Goal: Information Seeking & Learning: Learn about a topic

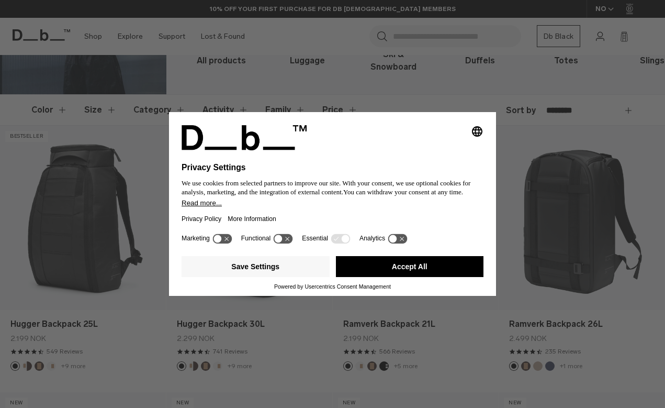
click at [419, 270] on button "Accept All" at bounding box center [410, 266] width 148 height 21
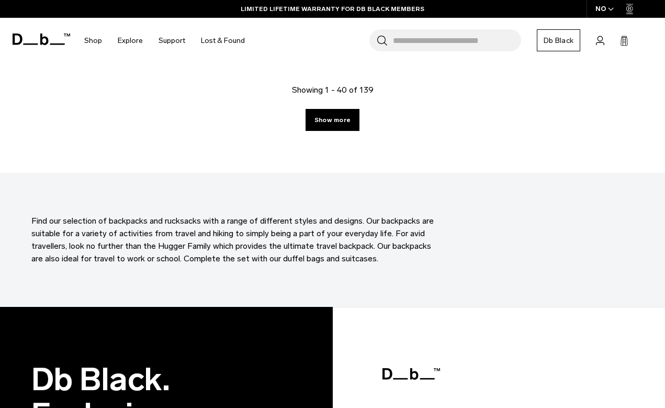
scroll to position [2834, 0]
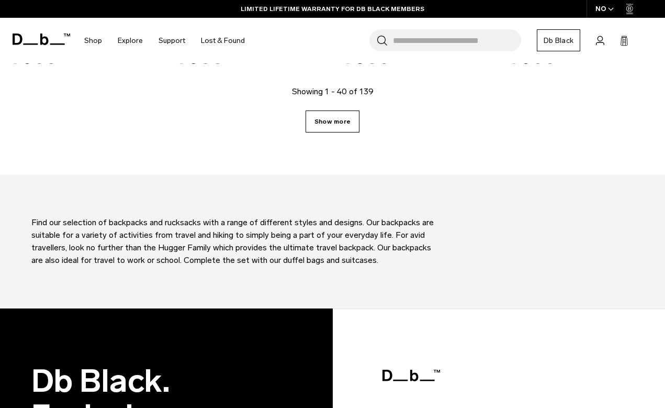
click at [351, 110] on link "Show more" at bounding box center [333, 121] width 54 height 22
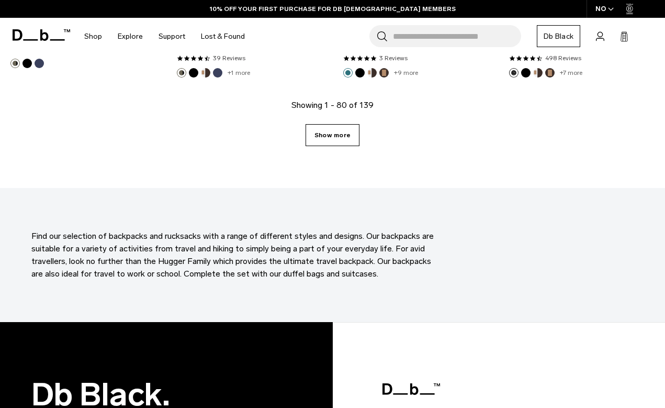
scroll to position [5481, 0]
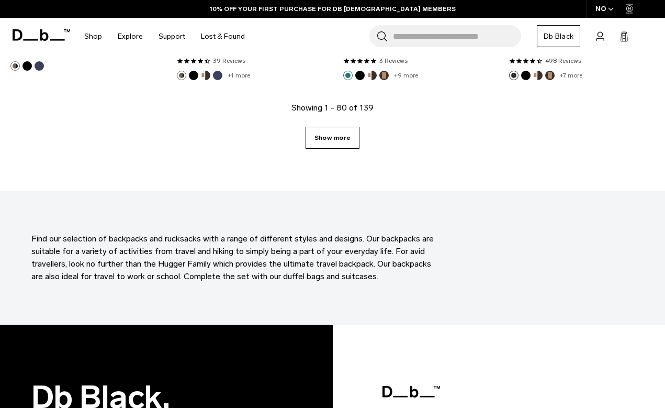
click at [339, 132] on link "Show more" at bounding box center [333, 138] width 54 height 22
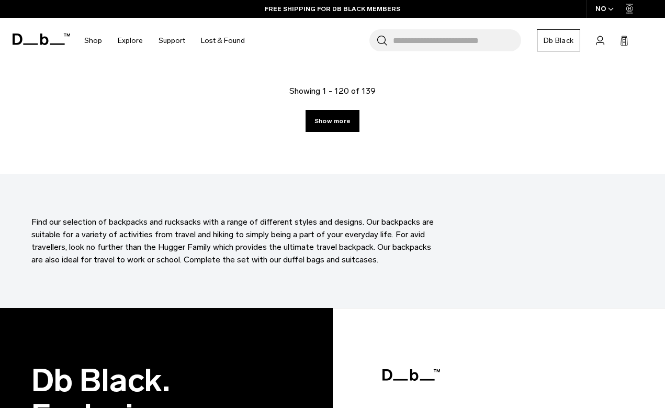
scroll to position [8172, 0]
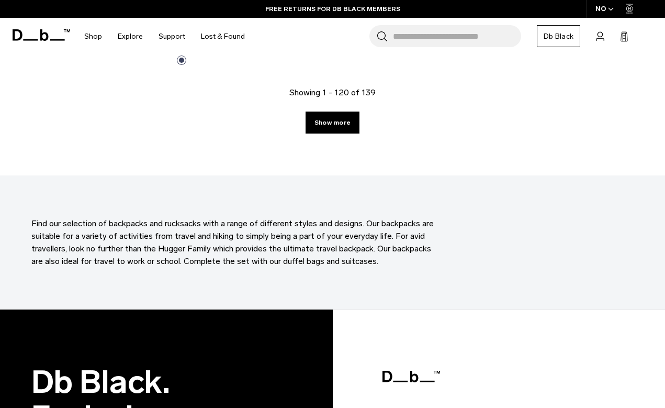
click at [339, 115] on link "Show more" at bounding box center [333, 122] width 54 height 22
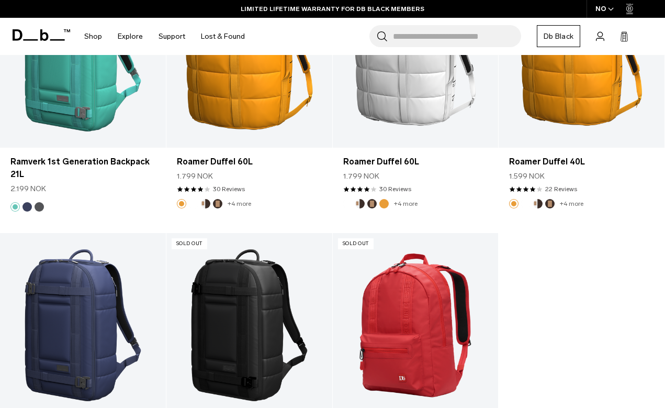
scroll to position [9101, 0]
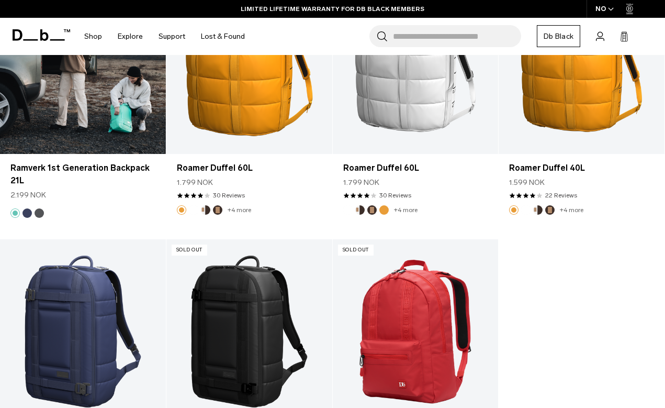
click at [69, 89] on link "Ramverk 1st Generation Backpack 21L" at bounding box center [83, 62] width 166 height 184
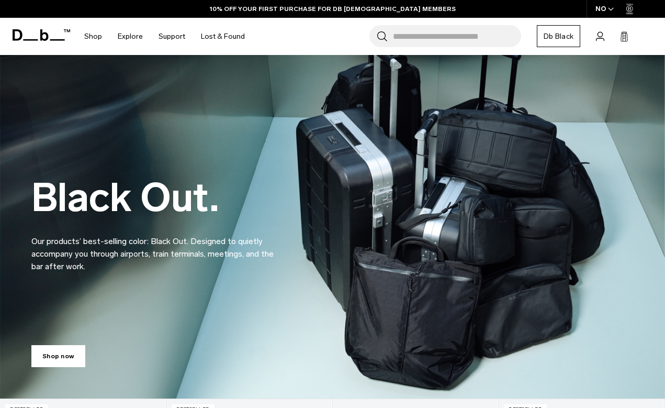
click at [477, 36] on input "Search for Bags, Luggage..." at bounding box center [457, 36] width 128 height 22
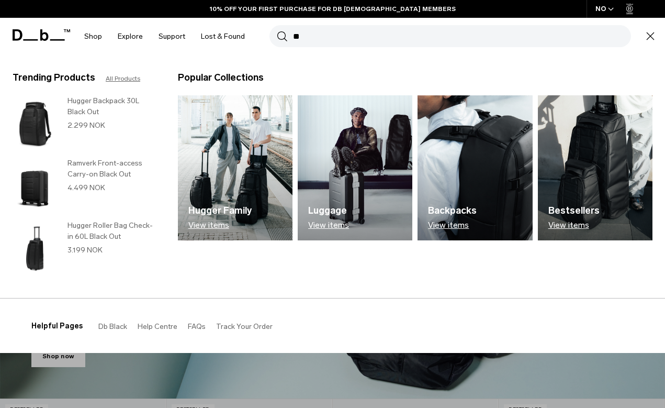
type input "**"
click at [282, 36] on button "Search" at bounding box center [282, 36] width 11 height 12
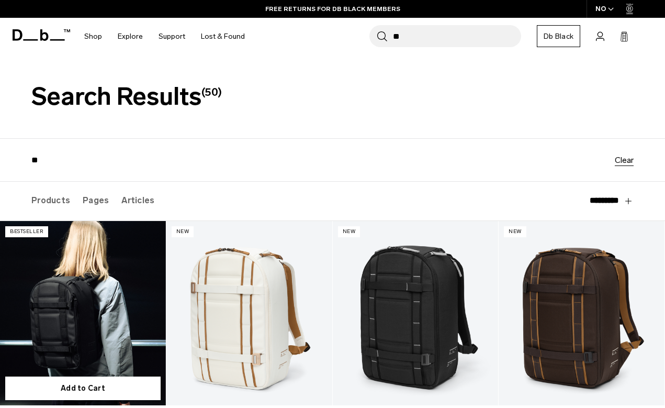
click at [91, 304] on link "Ramverk Backpack 21L" at bounding box center [83, 313] width 166 height 184
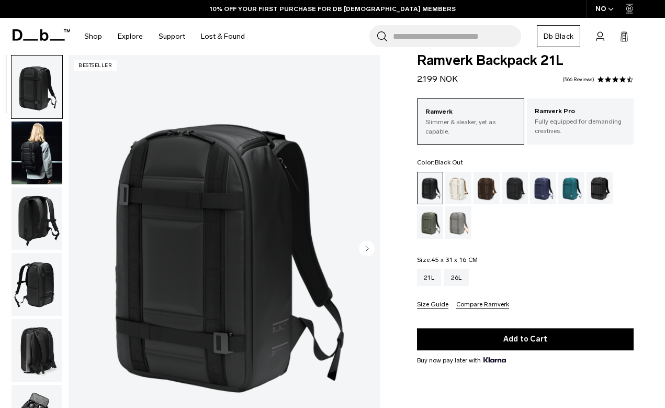
scroll to position [16, 0]
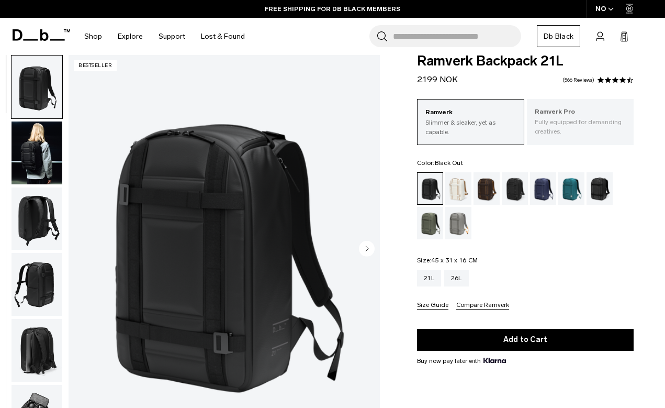
click at [556, 121] on p "Fully equipped for demanding creatives." at bounding box center [580, 126] width 91 height 19
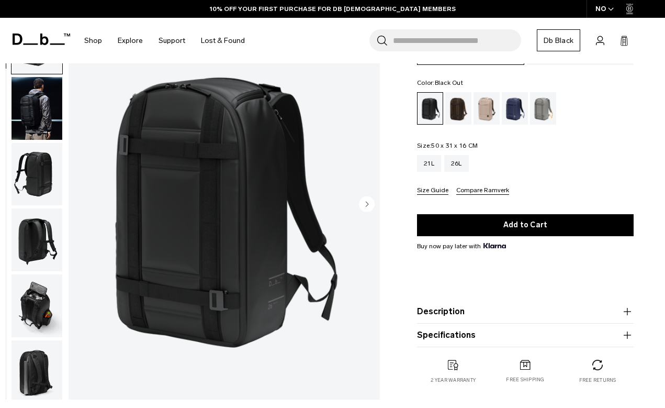
click at [492, 317] on button "Description" at bounding box center [525, 311] width 217 height 13
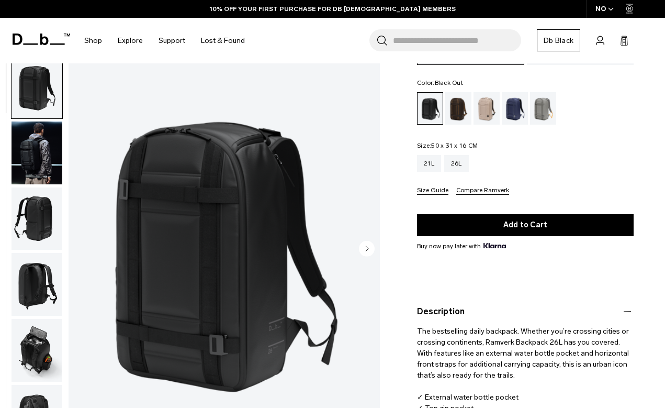
click at [492, 317] on button "Description" at bounding box center [525, 311] width 217 height 13
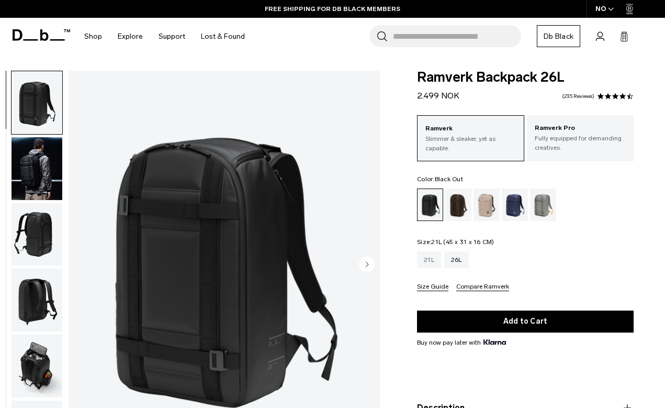
click at [431, 264] on div "21L" at bounding box center [429, 259] width 24 height 17
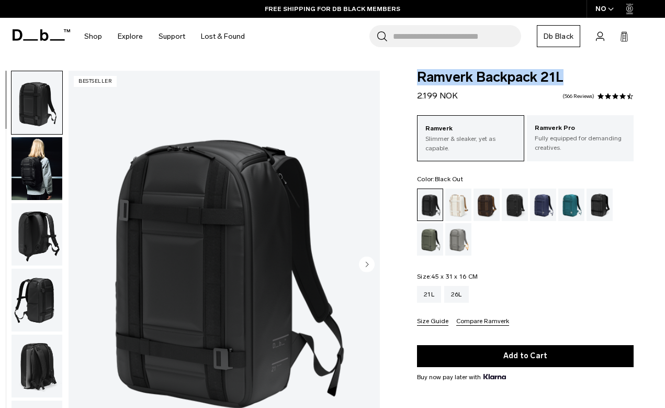
drag, startPoint x: 418, startPoint y: 79, endPoint x: 581, endPoint y: 79, distance: 163.3
click at [581, 79] on span "Ramverk Backpack 21L" at bounding box center [525, 78] width 217 height 14
copy span "Ramverk Backpack 21L"
click at [36, 347] on img "button" at bounding box center [37, 365] width 51 height 63
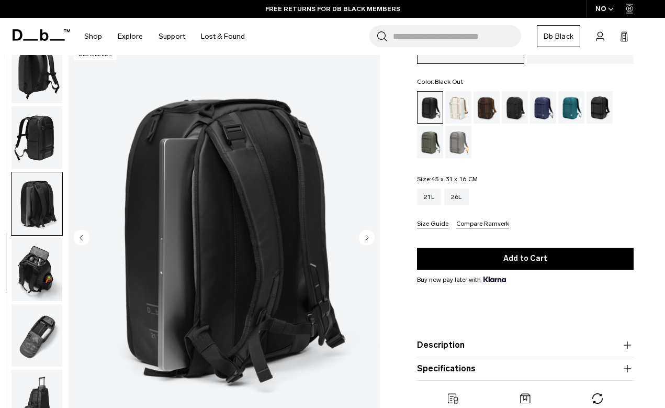
scroll to position [149, 0]
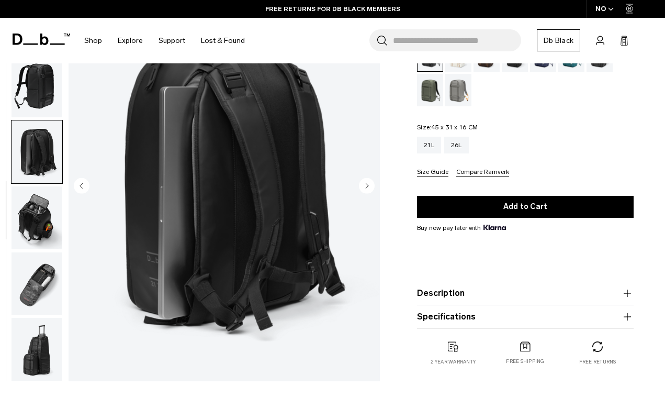
click at [459, 291] on button "Description" at bounding box center [525, 293] width 217 height 13
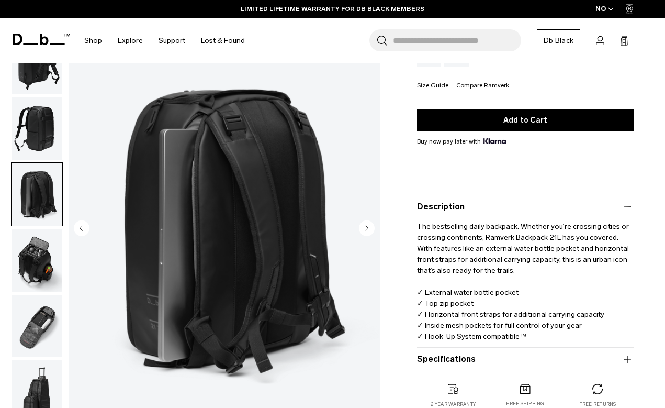
scroll to position [236, 0]
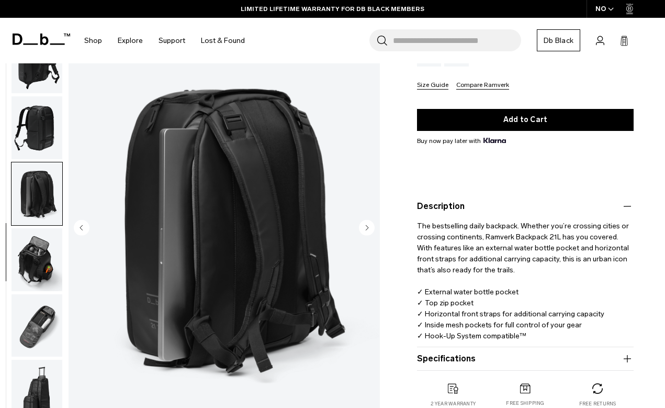
click at [43, 349] on img "button" at bounding box center [37, 325] width 51 height 63
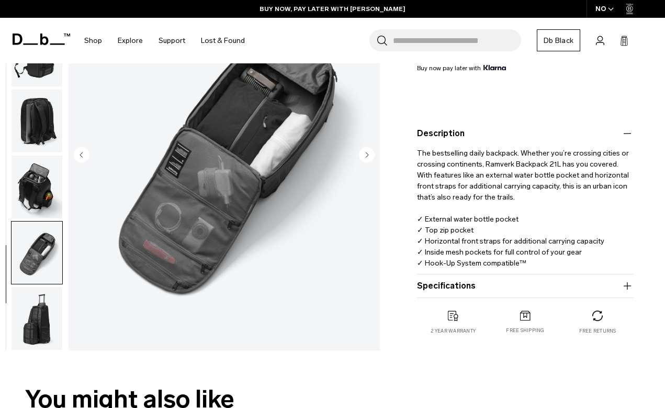
scroll to position [315, 0]
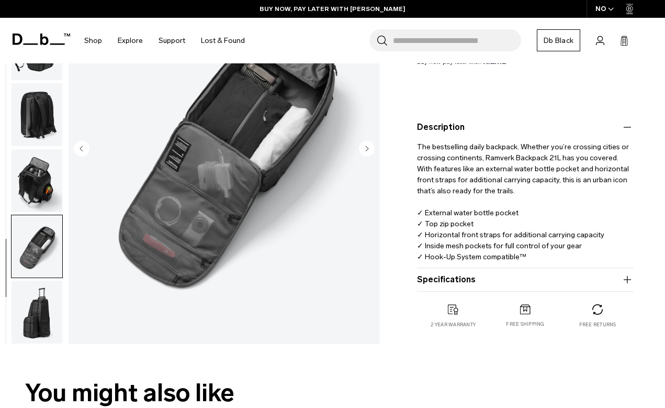
click at [472, 272] on product-accordion "Specifications Volume 21 Litres Dimensions 45 x 31 x 16 CM (H x W x D) Weight 1…" at bounding box center [525, 280] width 217 height 24
click at [469, 276] on button "Specifications" at bounding box center [525, 279] width 217 height 13
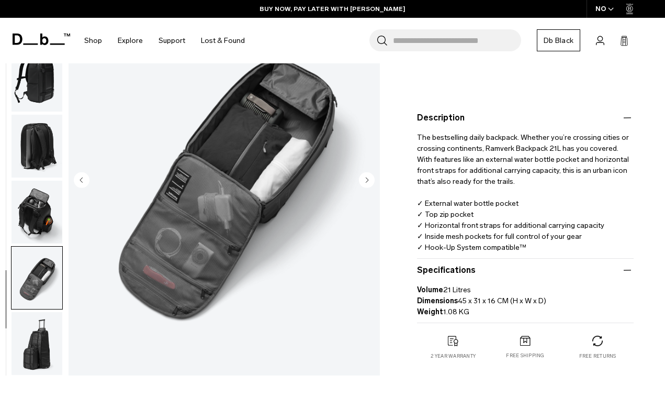
scroll to position [329, 0]
